Goal: Task Accomplishment & Management: Complete application form

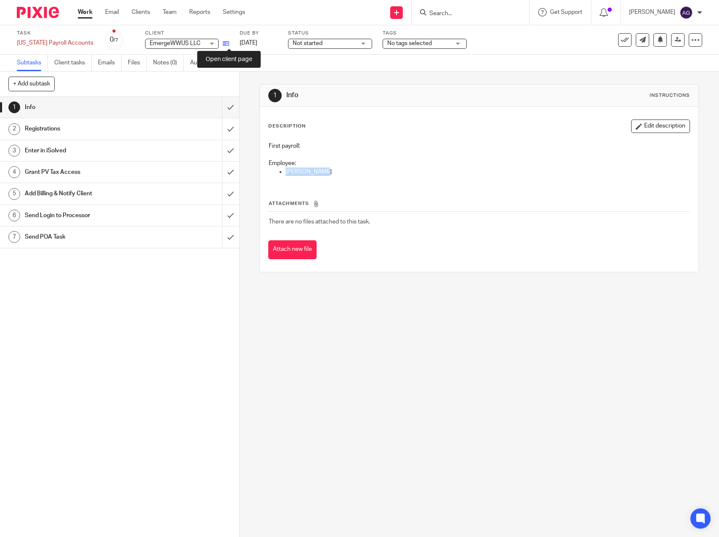
click at [228, 40] on icon at bounding box center [226, 43] width 6 height 6
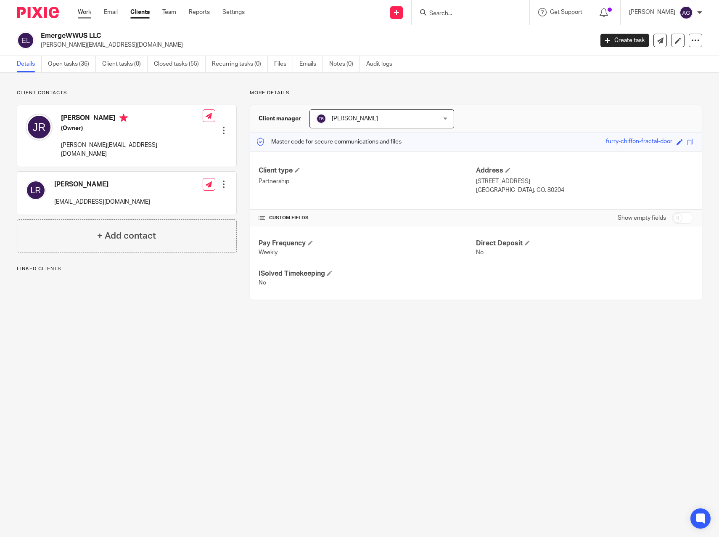
click at [90, 13] on link "Work" at bounding box center [84, 12] width 13 height 8
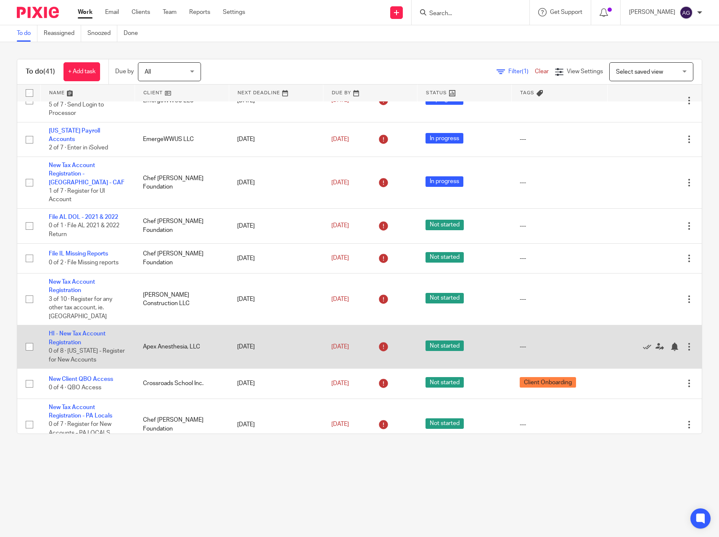
scroll to position [673, 0]
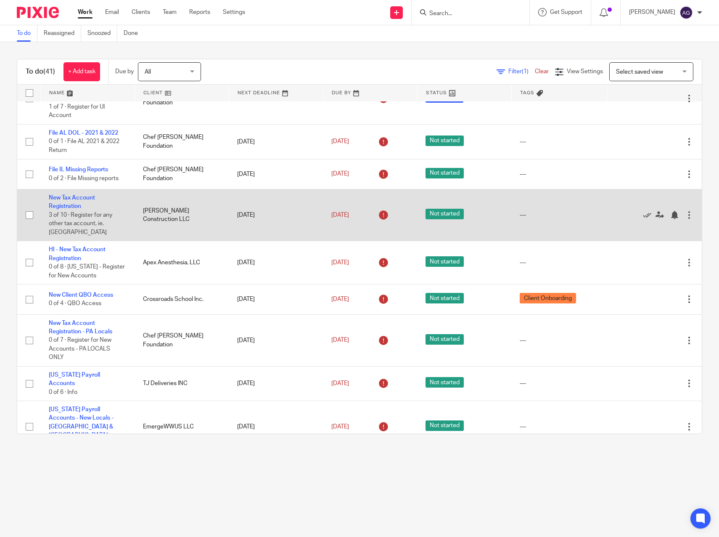
click at [67, 198] on td "New Tax Account Registration 3 of 10 · Register for any other tax account, ie. …" at bounding box center [87, 215] width 94 height 52
click at [71, 195] on link "New Tax Account Registration" at bounding box center [72, 202] width 46 height 14
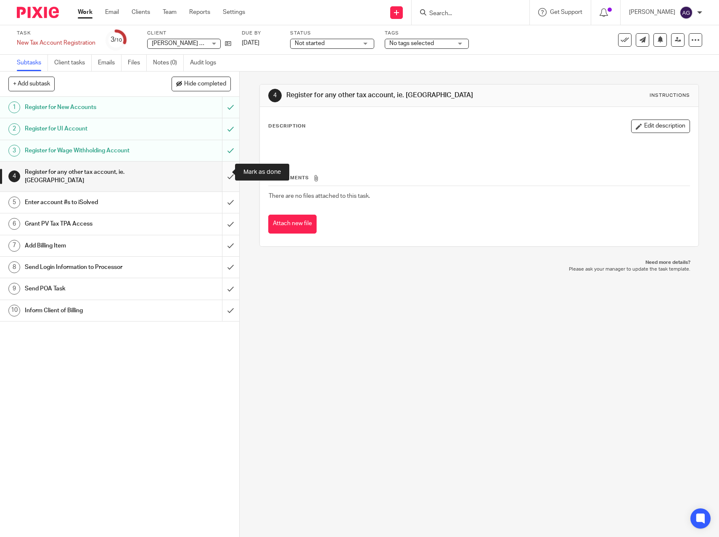
click at [222, 172] on input "submit" at bounding box center [119, 176] width 239 height 30
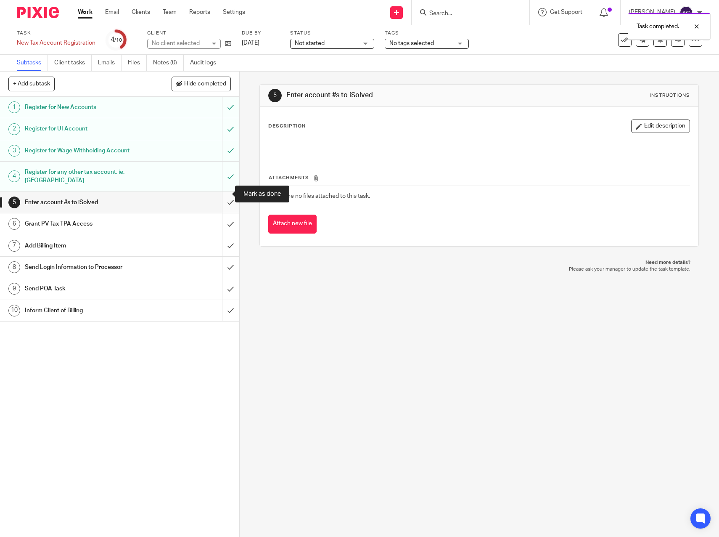
click at [220, 196] on input "submit" at bounding box center [119, 202] width 239 height 21
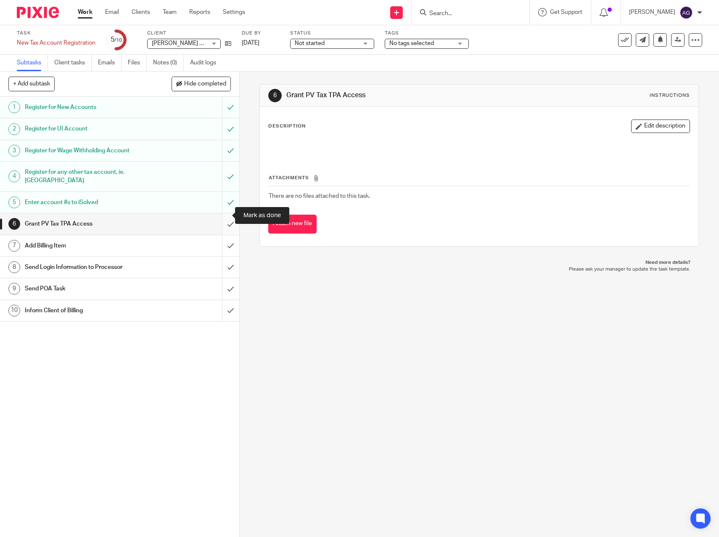
click at [217, 214] on input "submit" at bounding box center [119, 223] width 239 height 21
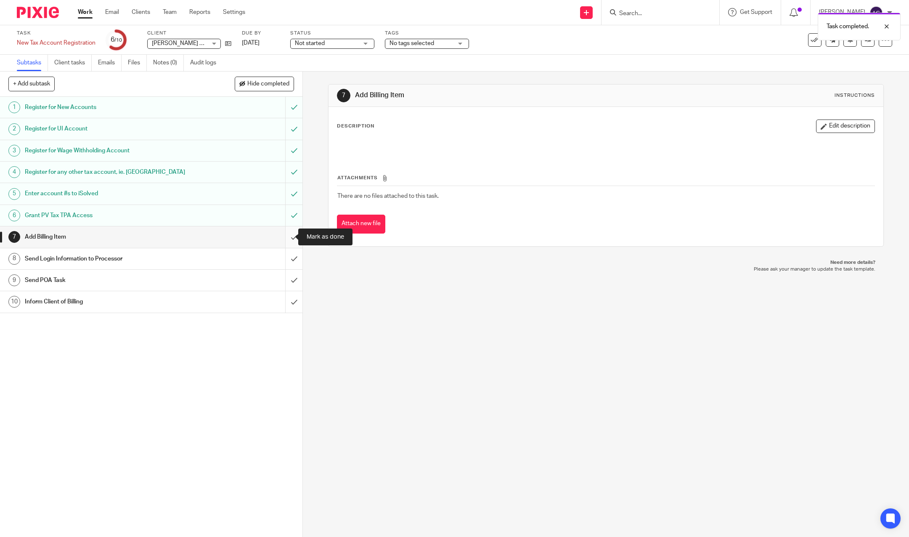
click at [286, 236] on input "submit" at bounding box center [151, 236] width 302 height 21
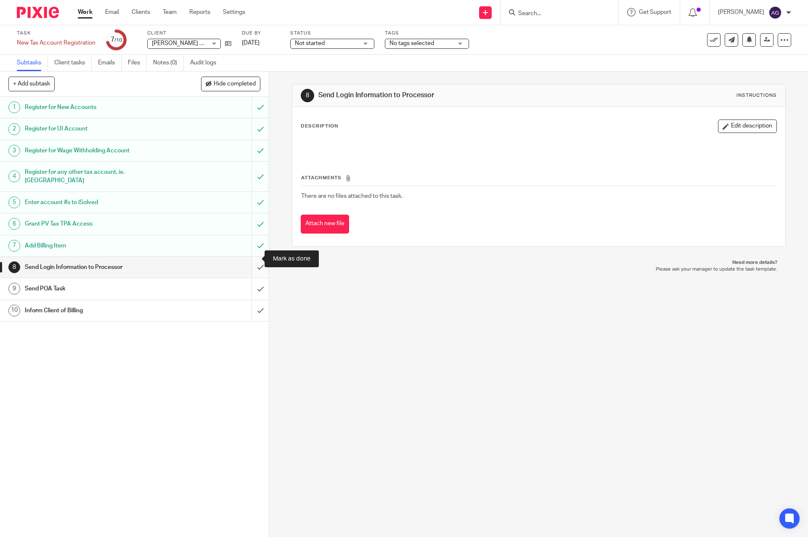
click at [252, 258] on input "submit" at bounding box center [134, 267] width 269 height 21
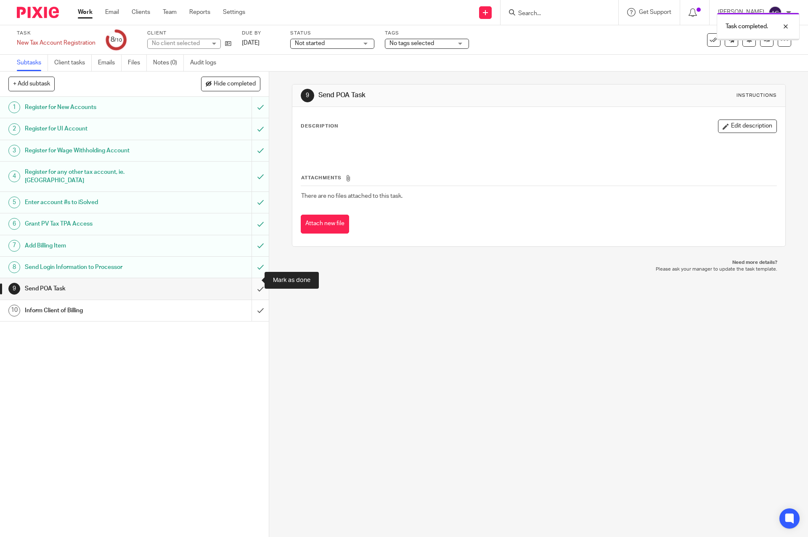
click at [252, 279] on input "submit" at bounding box center [134, 288] width 269 height 21
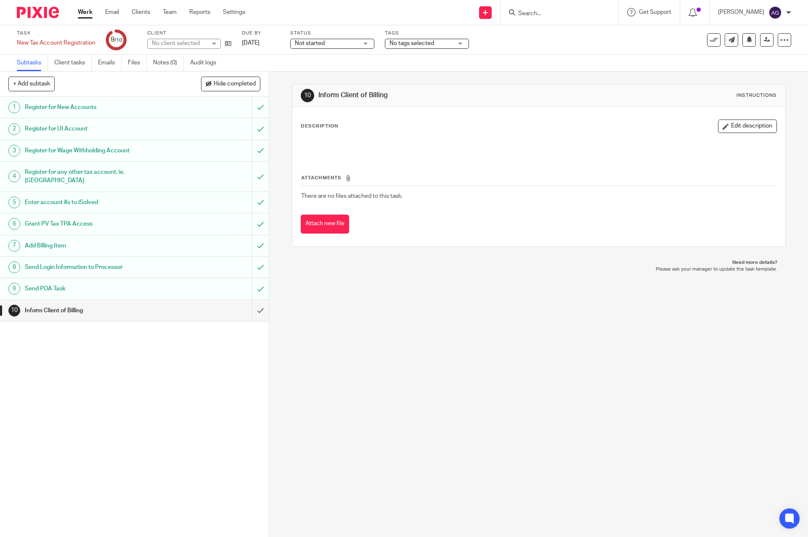
click at [255, 300] on input "submit" at bounding box center [134, 310] width 269 height 21
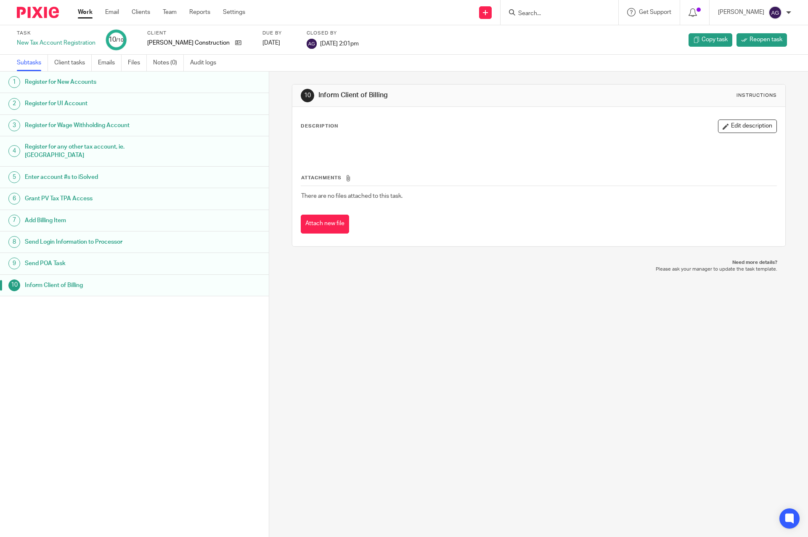
click at [80, 12] on link "Work" at bounding box center [85, 12] width 15 height 8
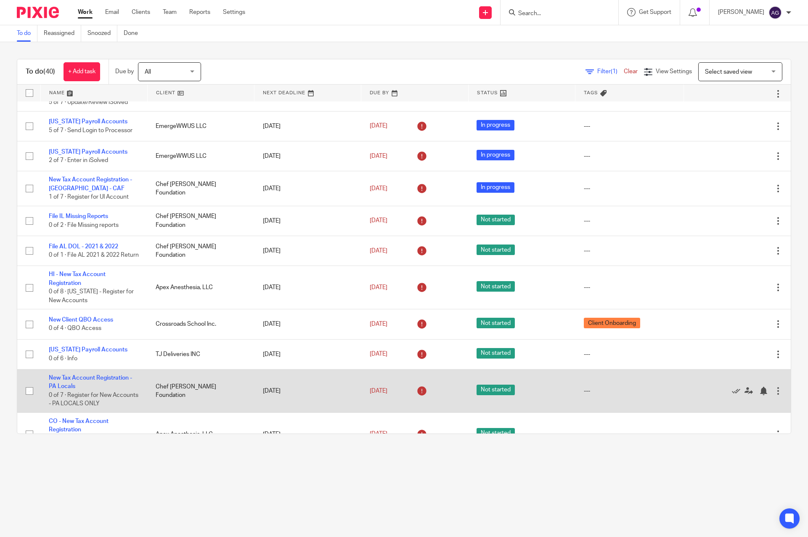
scroll to position [547, 0]
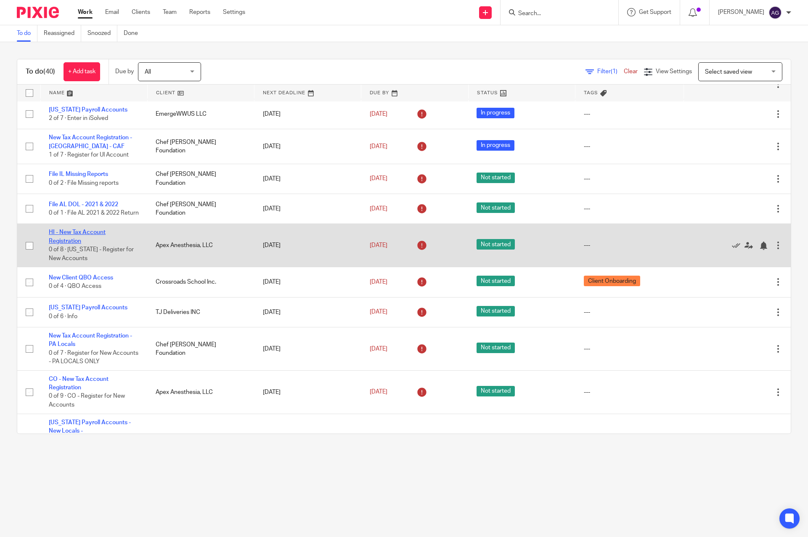
click at [66, 229] on link "HI - New Tax Account Registration" at bounding box center [77, 236] width 57 height 14
